Goal: Subscribe to service/newsletter

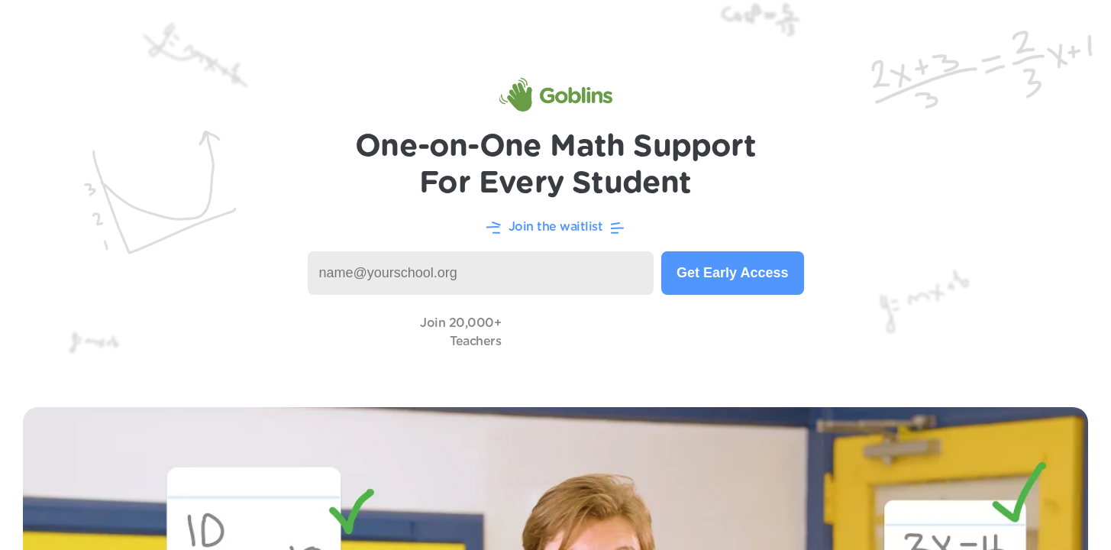
click at [453, 275] on input at bounding box center [481, 273] width 347 height 44
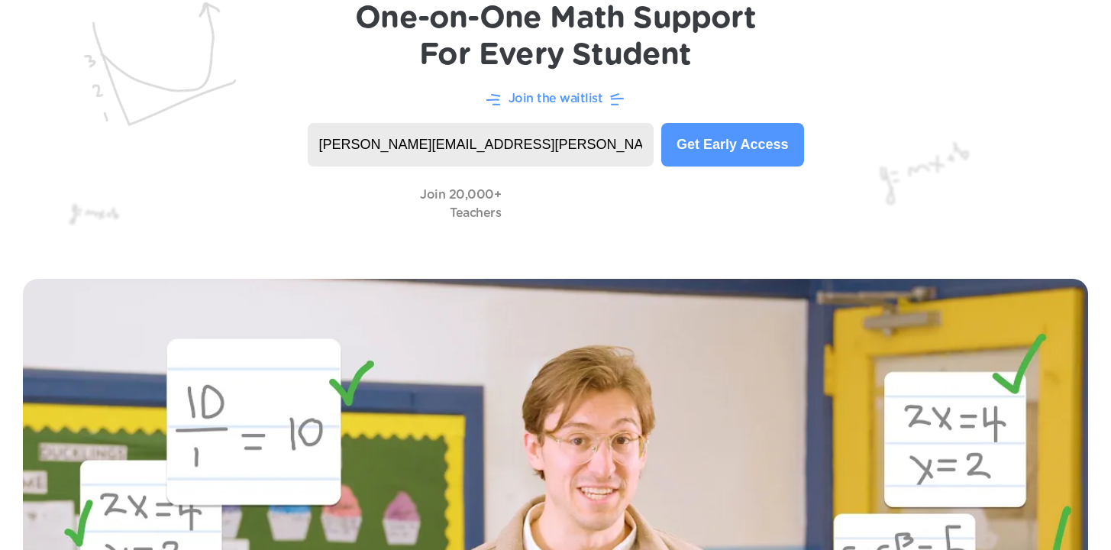
scroll to position [70, 0]
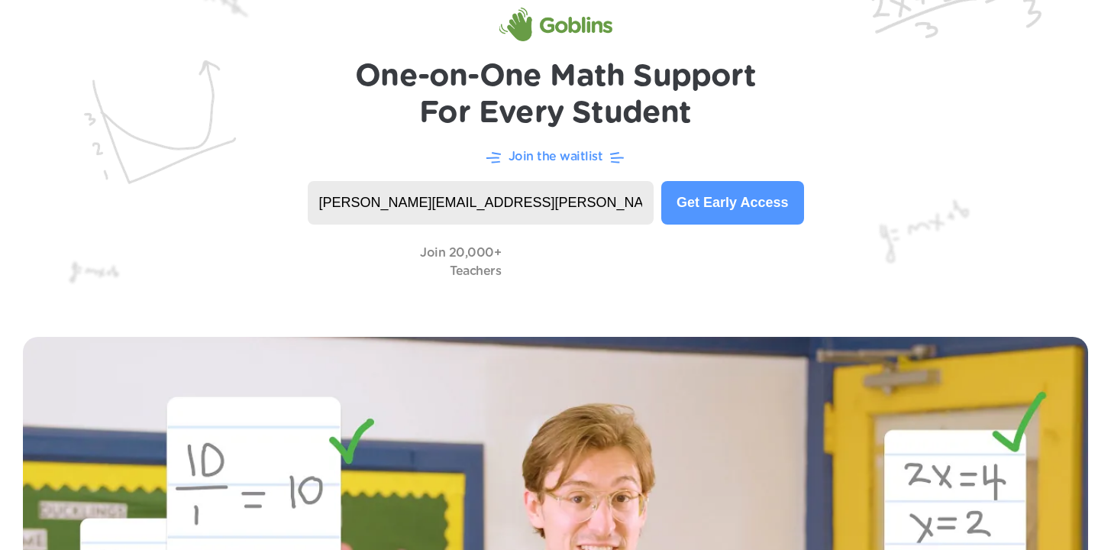
type input "[PERSON_NAME][EMAIL_ADDRESS][PERSON_NAME][DOMAIN_NAME]"
click at [735, 202] on button "Get Early Access" at bounding box center [732, 203] width 142 height 44
